Goal: Navigation & Orientation: Find specific page/section

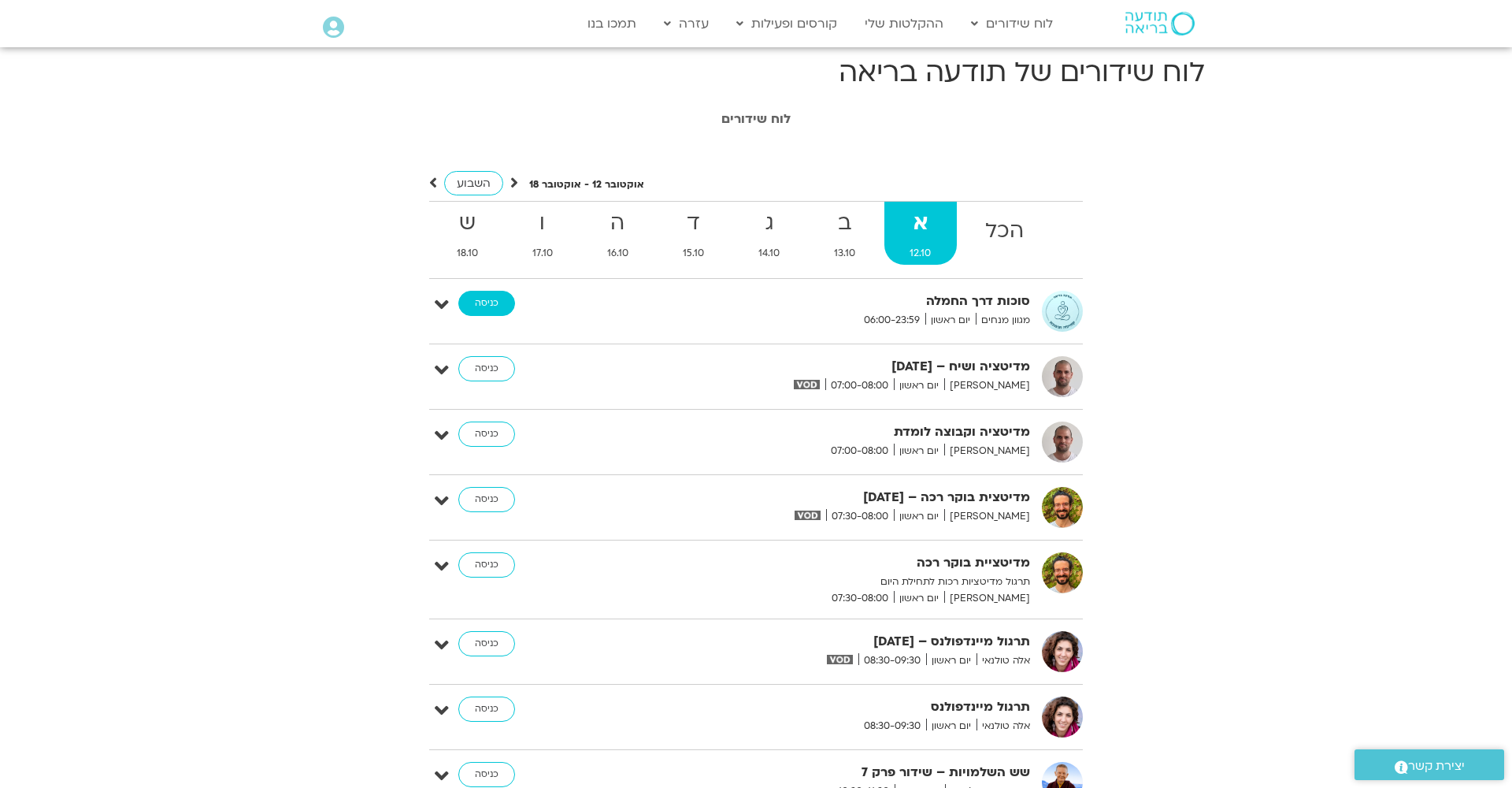
click at [479, 301] on link "כניסה" at bounding box center [487, 304] width 57 height 25
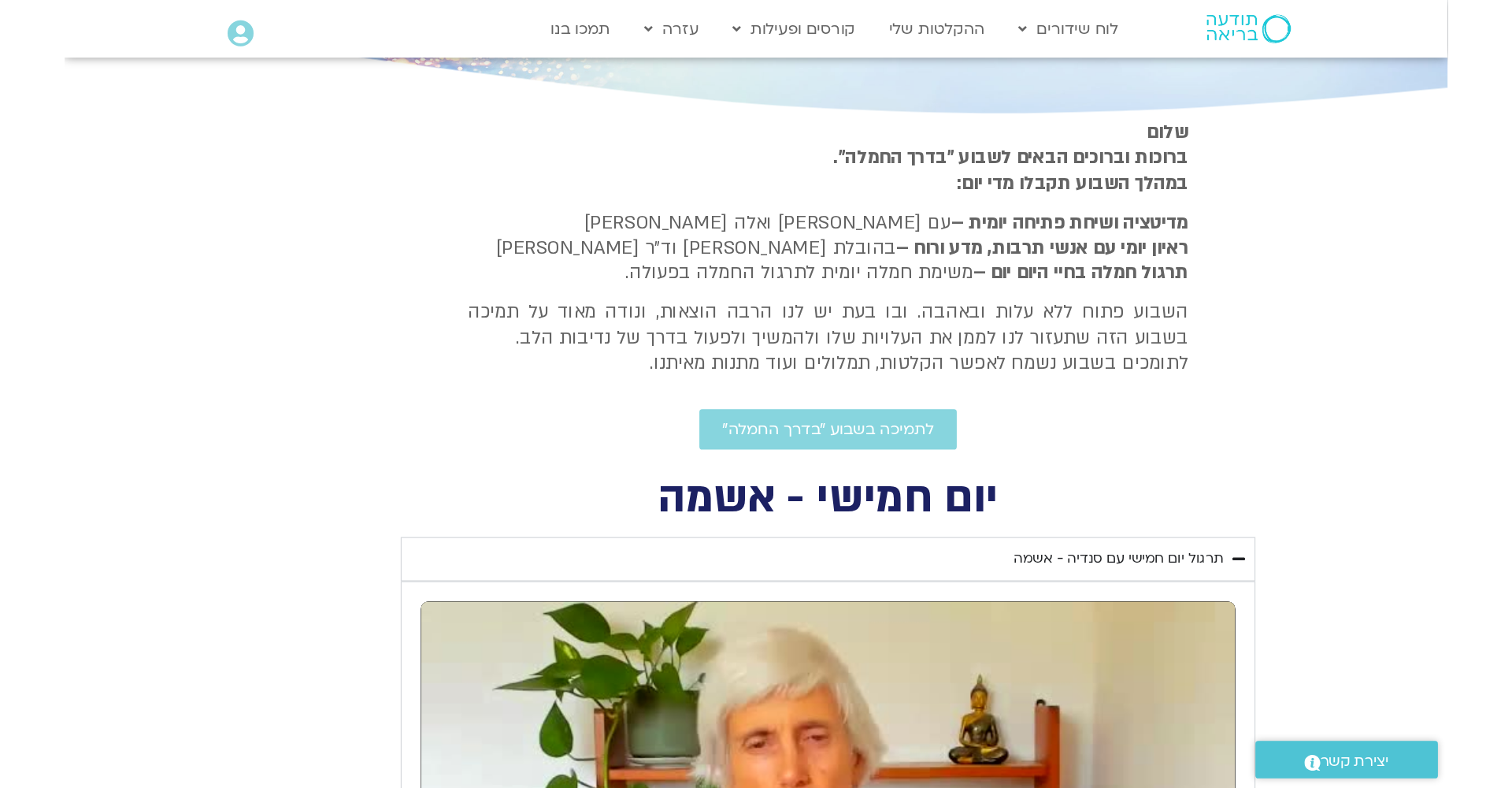
scroll to position [272, 0]
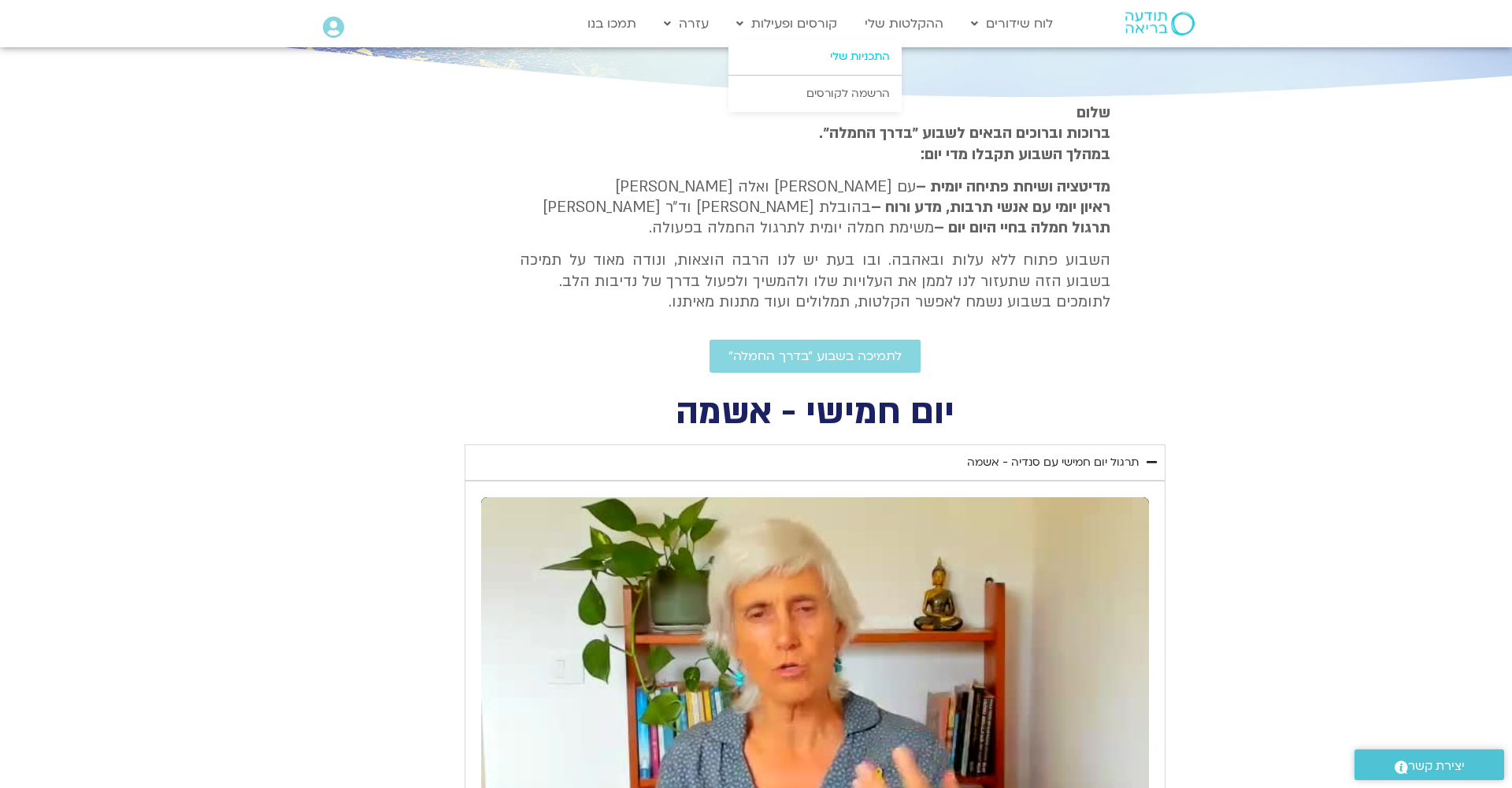
click at [813, 53] on link "התכניות שלי" at bounding box center [815, 57] width 173 height 36
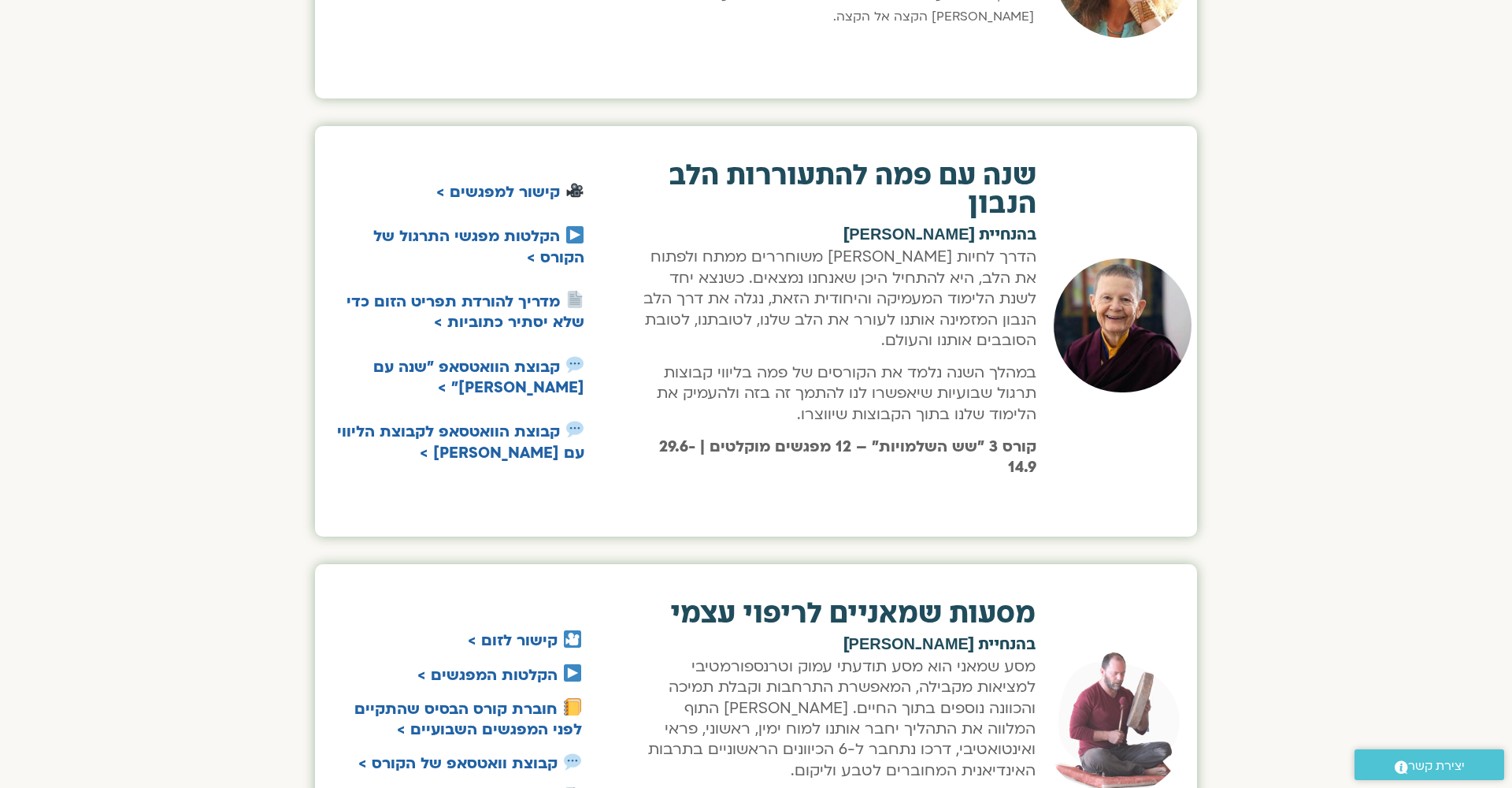
scroll to position [2500, 0]
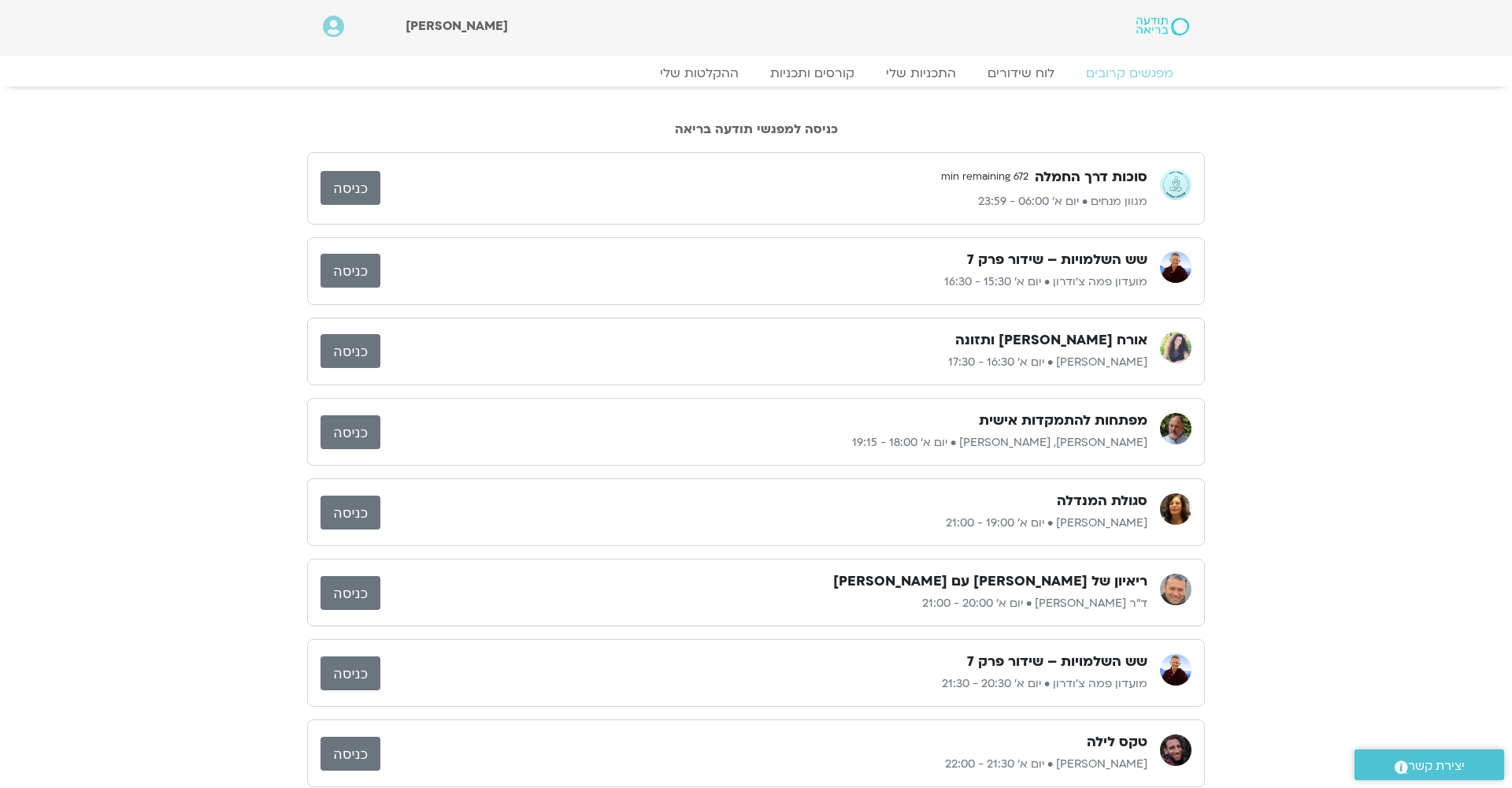
click at [349, 267] on link "כניסה" at bounding box center [351, 270] width 59 height 34
